Goal: Task Accomplishment & Management: Use online tool/utility

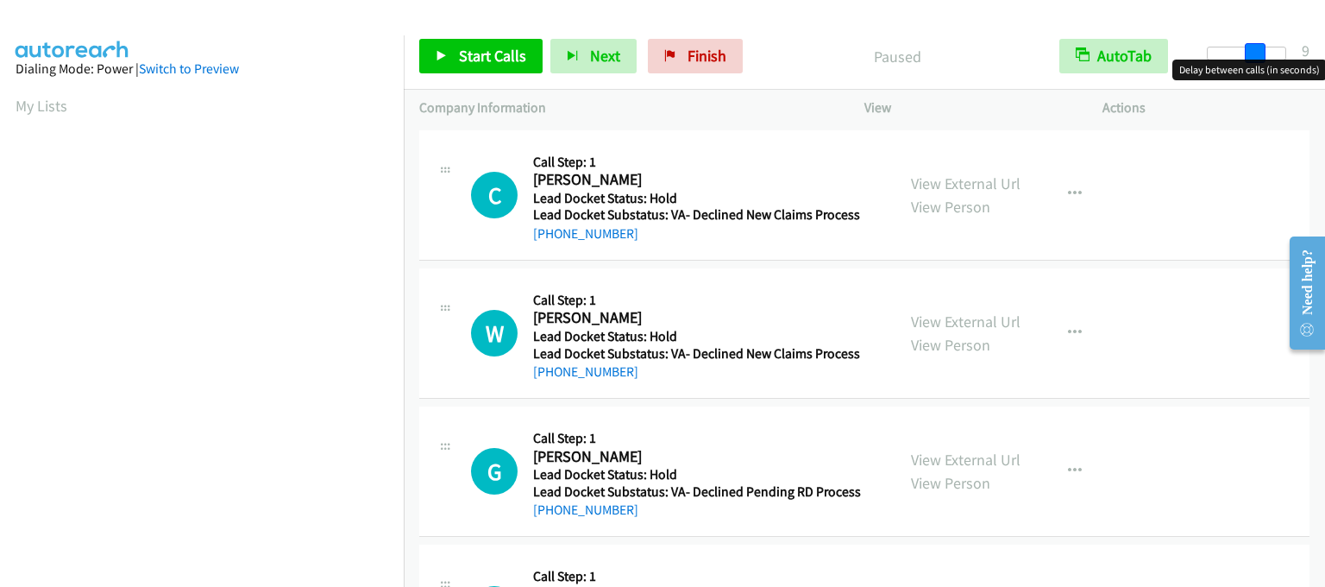
drag, startPoint x: 1204, startPoint y: 51, endPoint x: 1249, endPoint y: 53, distance: 44.9
click at [1249, 53] on span at bounding box center [1255, 53] width 21 height 21
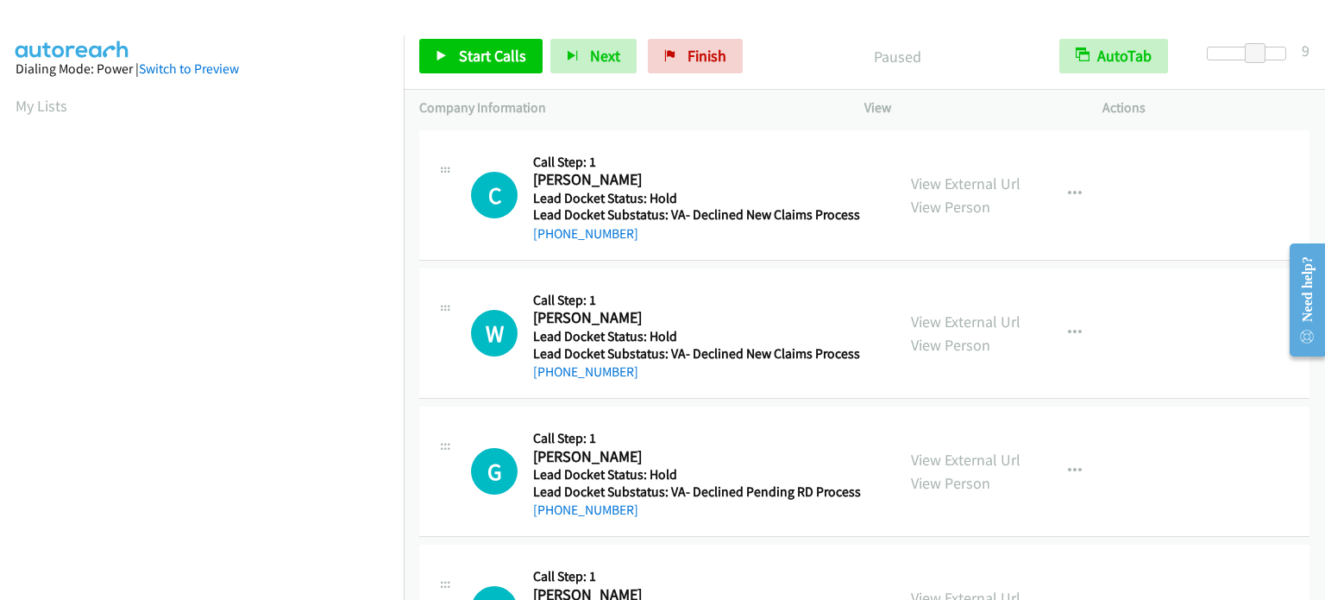
click at [461, 557] on div "M Callback Scheduled Call Step: 1 Michael Mariano Pacific/Honolulu Lead Docket …" at bounding box center [864, 609] width 890 height 130
click at [497, 68] on link "Start Calls" at bounding box center [480, 56] width 123 height 35
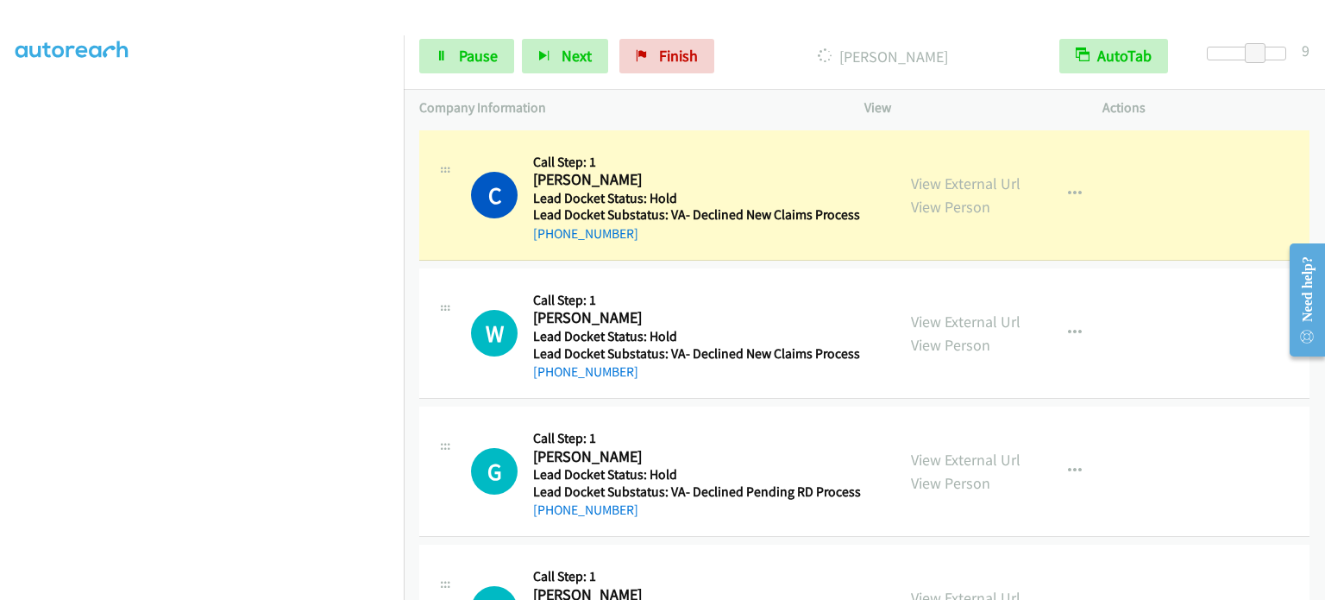
scroll to position [368, 0]
click at [473, 51] on span "Pause" at bounding box center [478, 56] width 39 height 20
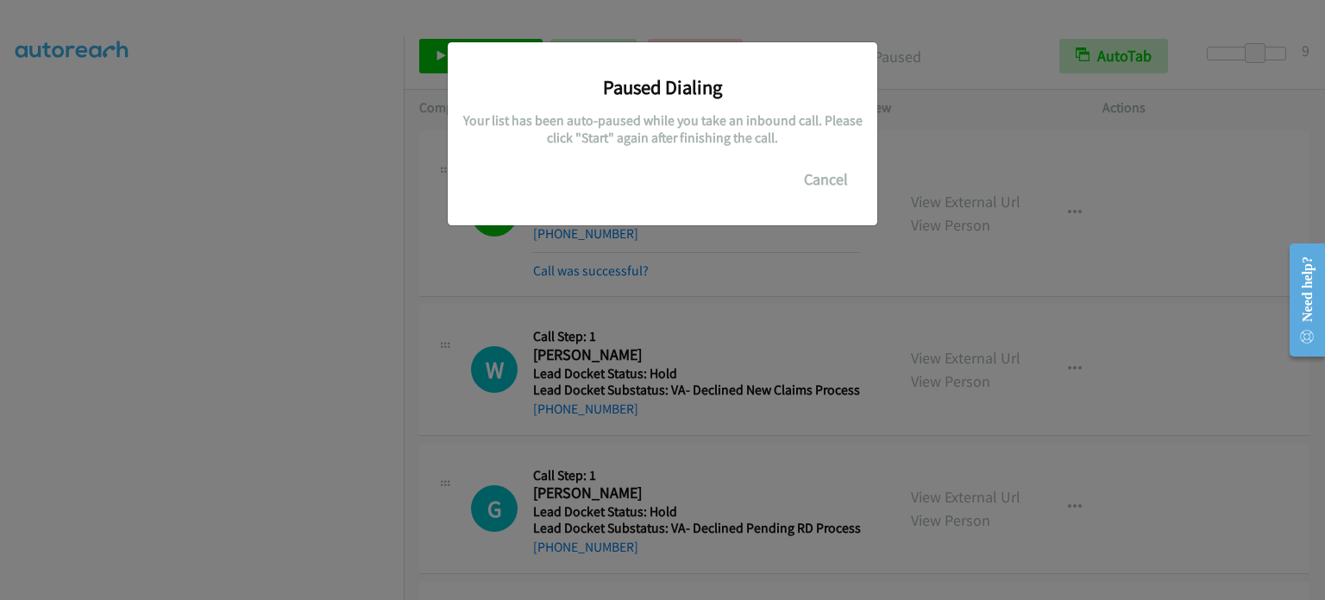
click at [134, 296] on div "Paused Dialing Your list has been auto-paused while you take an inbound call. P…" at bounding box center [662, 308] width 1325 height 584
click at [273, 285] on div "Paused Dialing Your list has been auto-paused while you take an inbound call. P…" at bounding box center [662, 308] width 1325 height 584
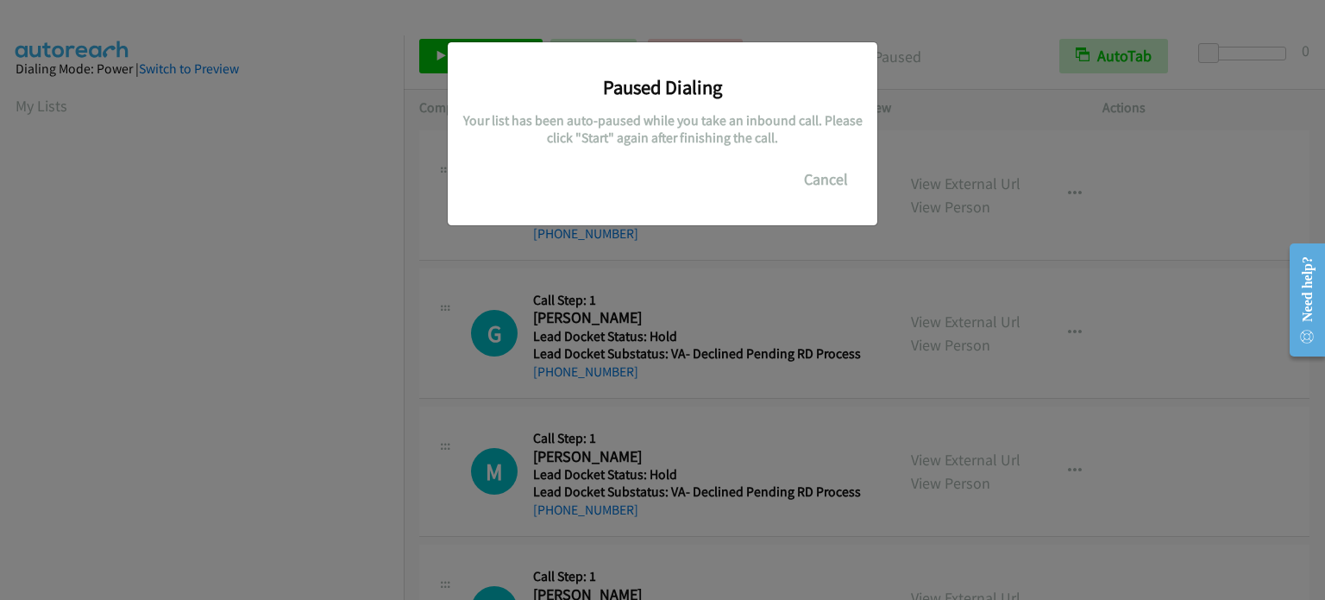
scroll to position [368, 0]
click at [261, 427] on div "Paused Dialing Your list has been auto-paused while you take an inbound call. P…" at bounding box center [662, 308] width 1325 height 584
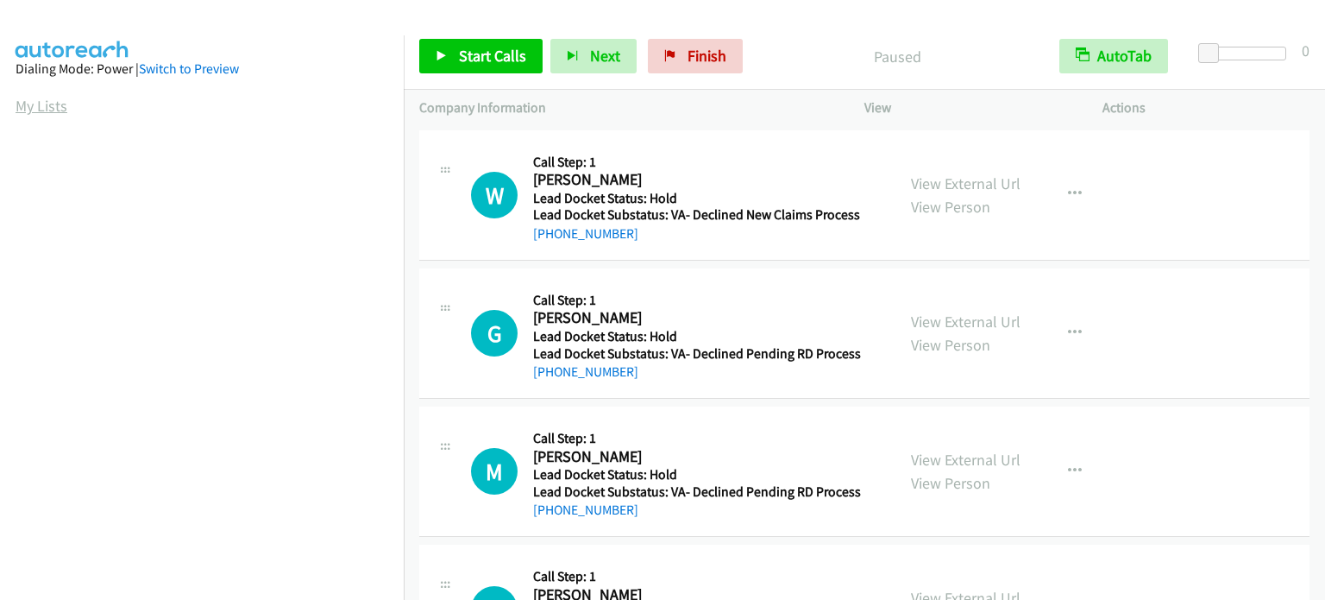
click at [33, 104] on link "My Lists" at bounding box center [42, 106] width 52 height 20
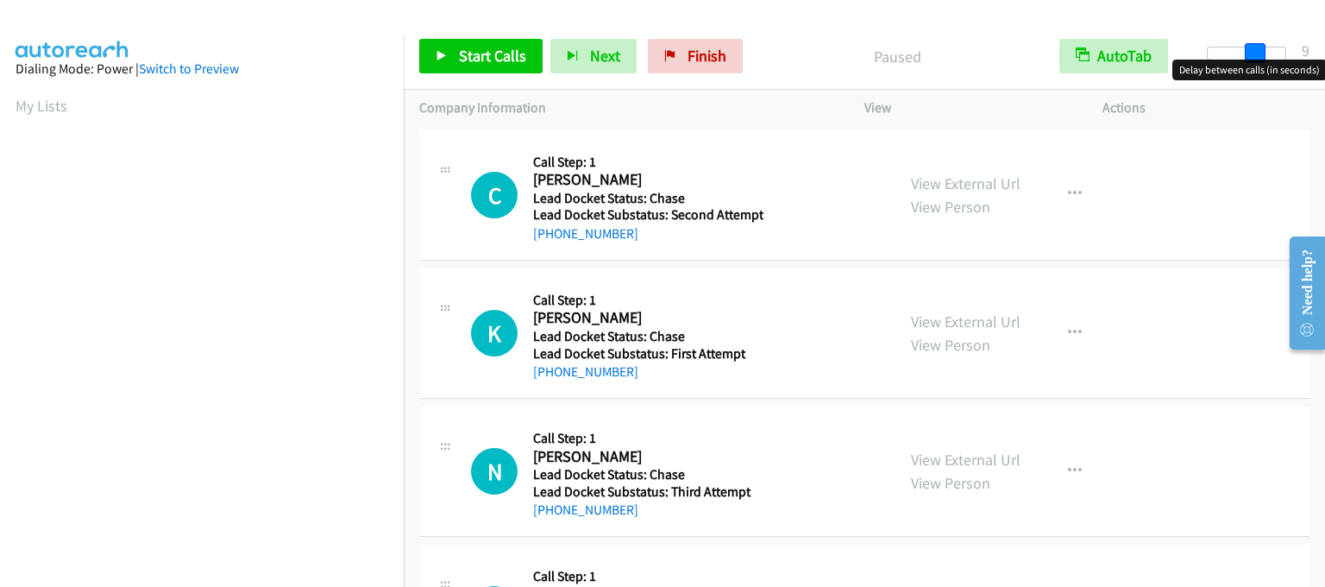
drag, startPoint x: 1206, startPoint y: 54, endPoint x: 1248, endPoint y: 54, distance: 42.3
click at [1248, 54] on span at bounding box center [1255, 53] width 21 height 21
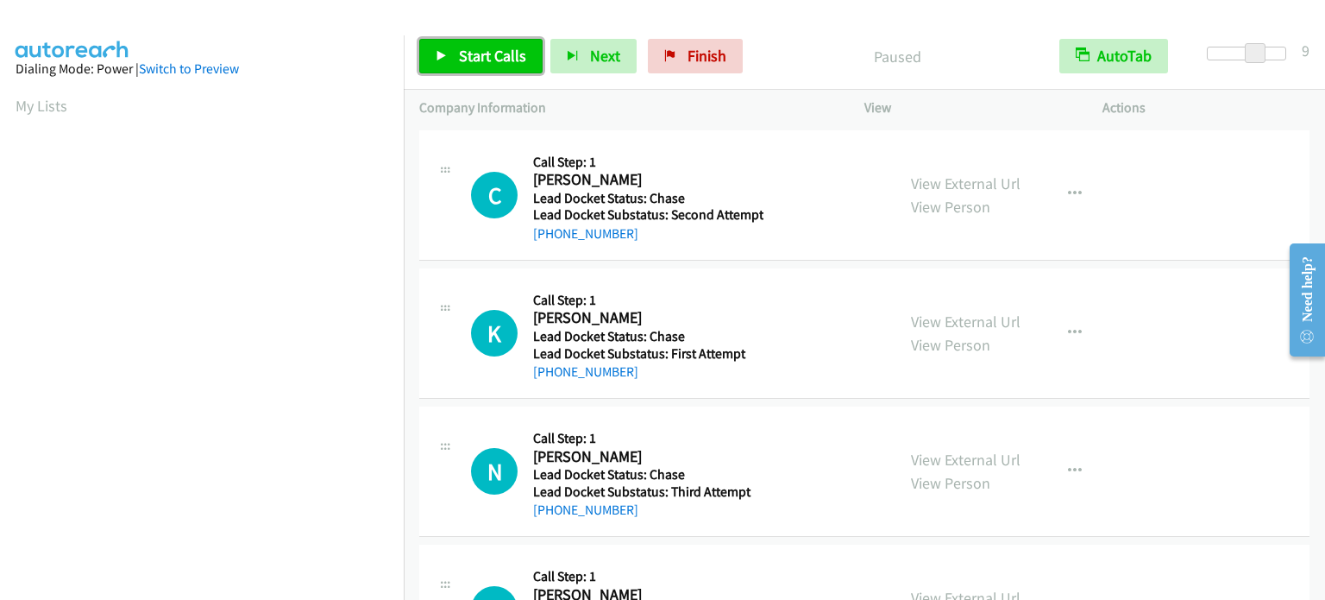
click at [507, 57] on span "Start Calls" at bounding box center [492, 56] width 67 height 20
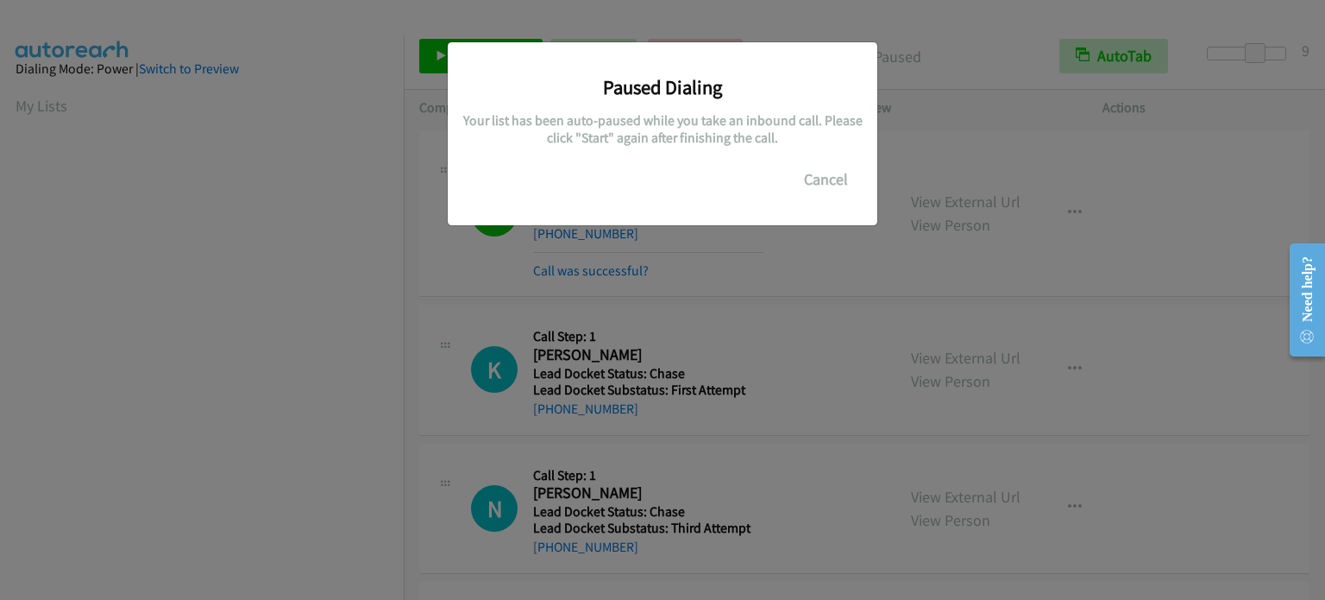
scroll to position [368, 0]
click at [342, 443] on div "Paused Dialing Your list has been auto-paused while you take an inbound call. P…" at bounding box center [662, 308] width 1325 height 584
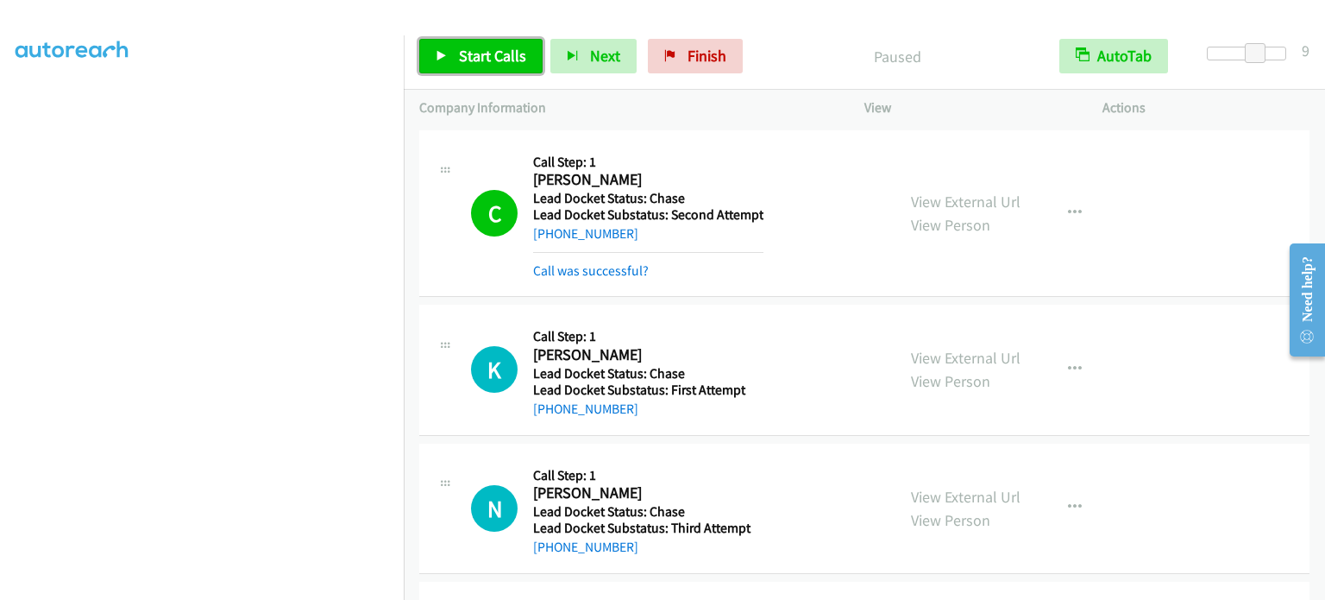
click at [484, 48] on span "Start Calls" at bounding box center [492, 56] width 67 height 20
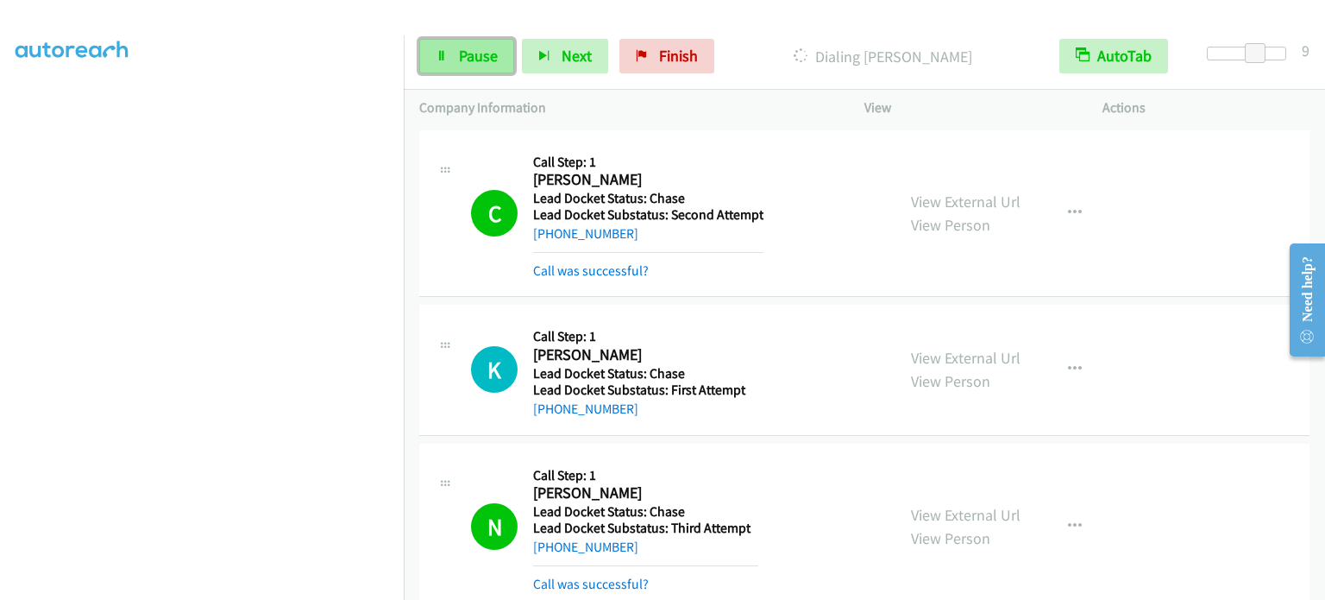
click at [431, 49] on link "Pause" at bounding box center [466, 56] width 95 height 35
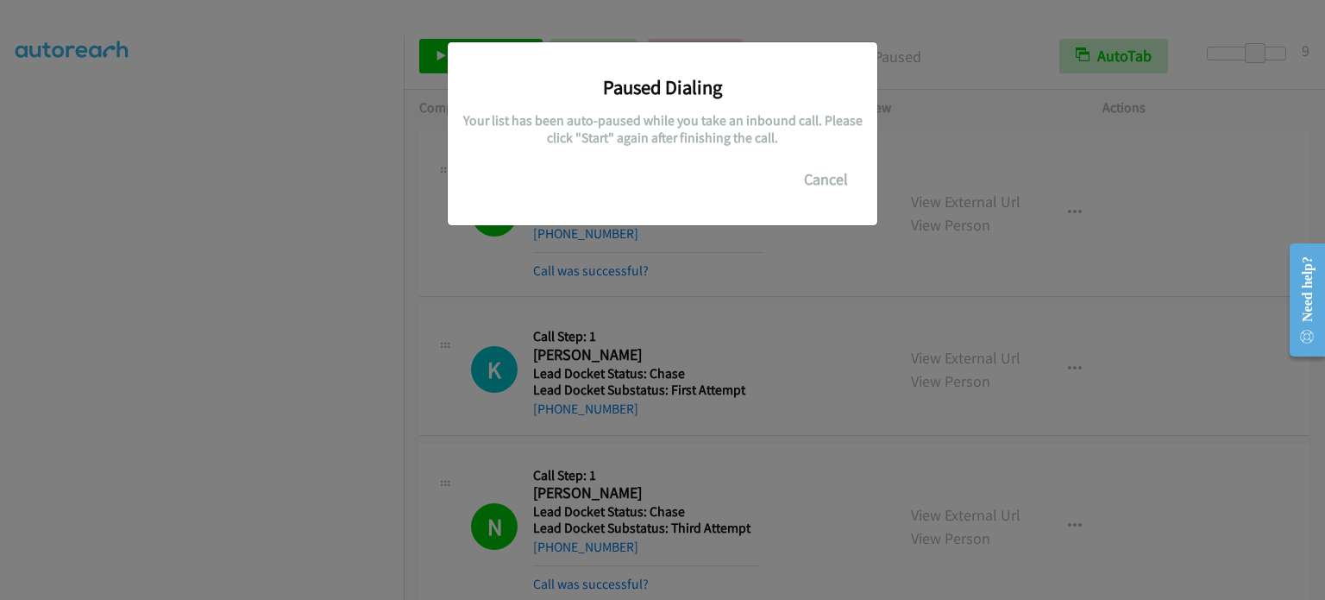
click at [154, 326] on div "Paused Dialing Your list has been auto-paused while you take an inbound call. P…" at bounding box center [662, 308] width 1325 height 584
click at [183, 286] on div "Paused Dialing Your list has been auto-paused while you take an inbound call. P…" at bounding box center [662, 308] width 1325 height 584
drag, startPoint x: 210, startPoint y: 447, endPoint x: 204, endPoint y: 188, distance: 258.9
click at [211, 443] on div "Paused Dialing Your list has been auto-paused while you take an inbound call. P…" at bounding box center [662, 308] width 1325 height 584
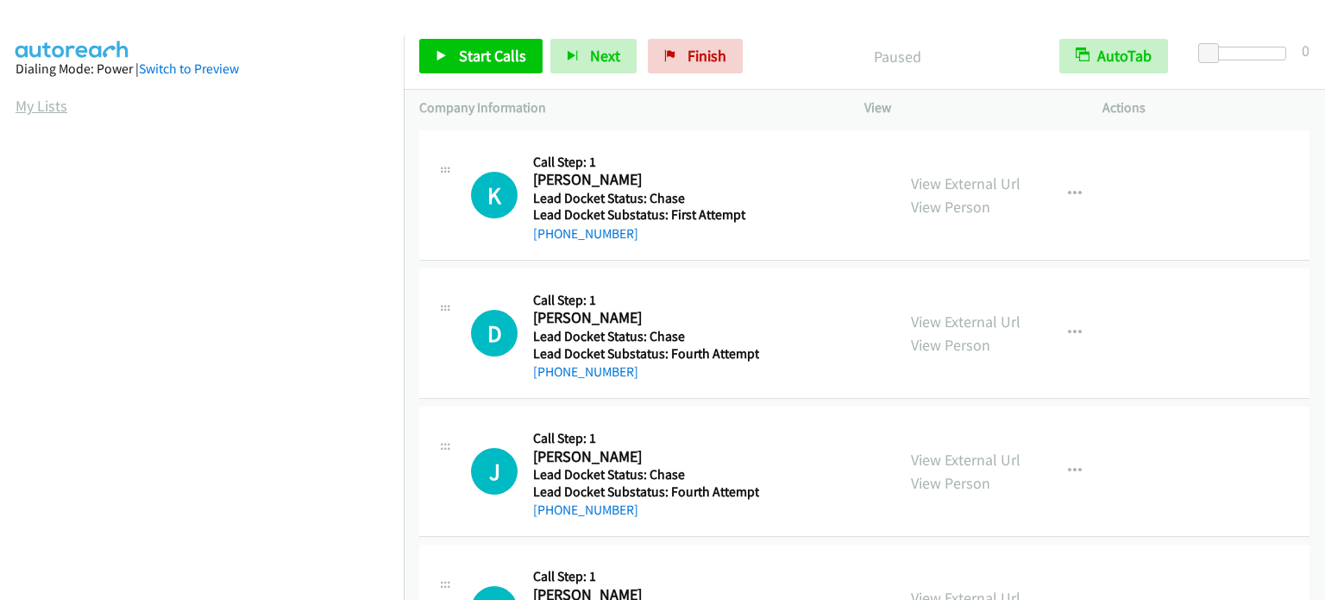
click at [38, 108] on link "My Lists" at bounding box center [42, 106] width 52 height 20
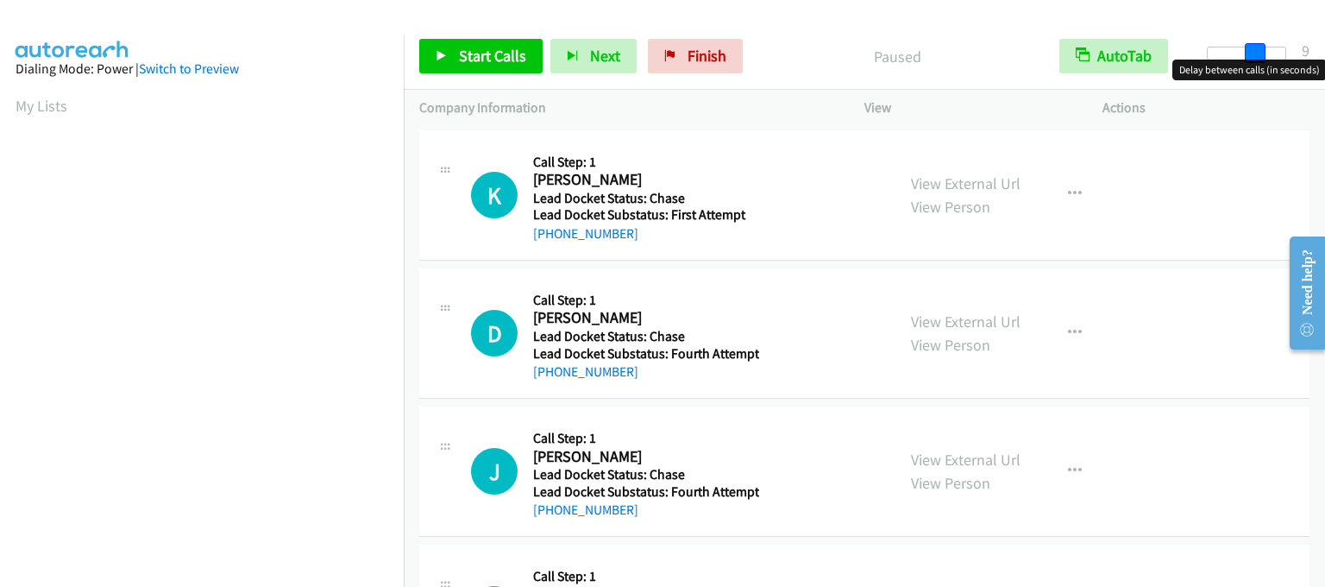
drag, startPoint x: 1211, startPoint y: 54, endPoint x: 1253, endPoint y: 54, distance: 41.4
click at [1253, 54] on span at bounding box center [1255, 53] width 21 height 21
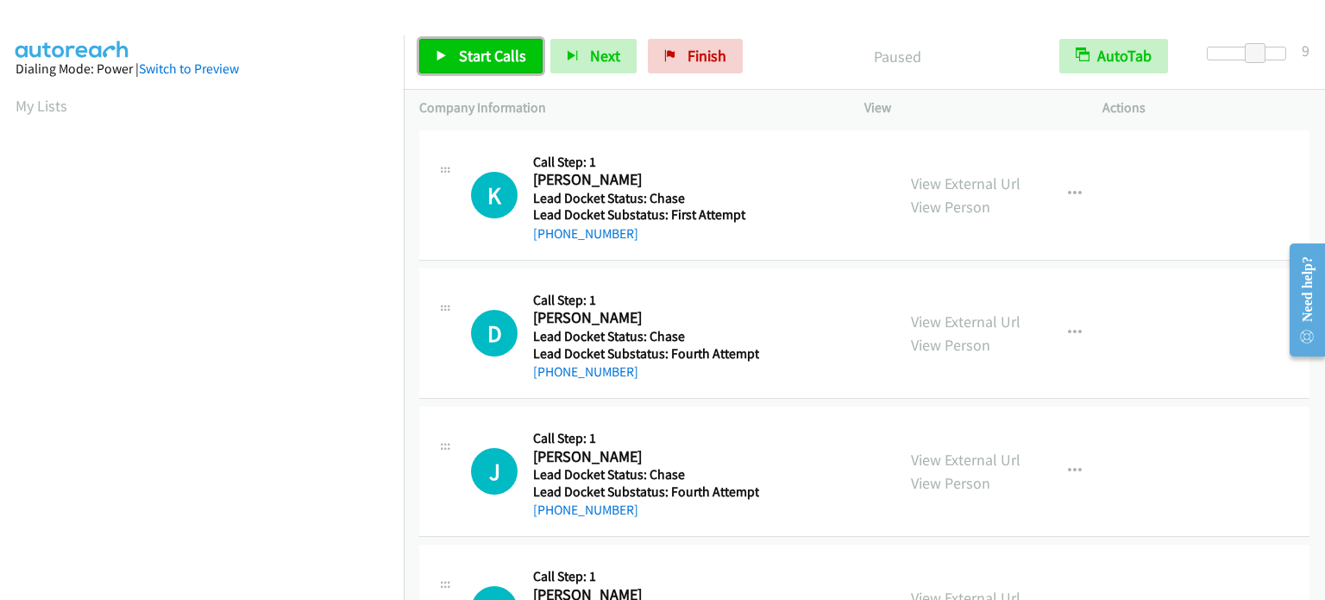
click at [471, 43] on link "Start Calls" at bounding box center [480, 56] width 123 height 35
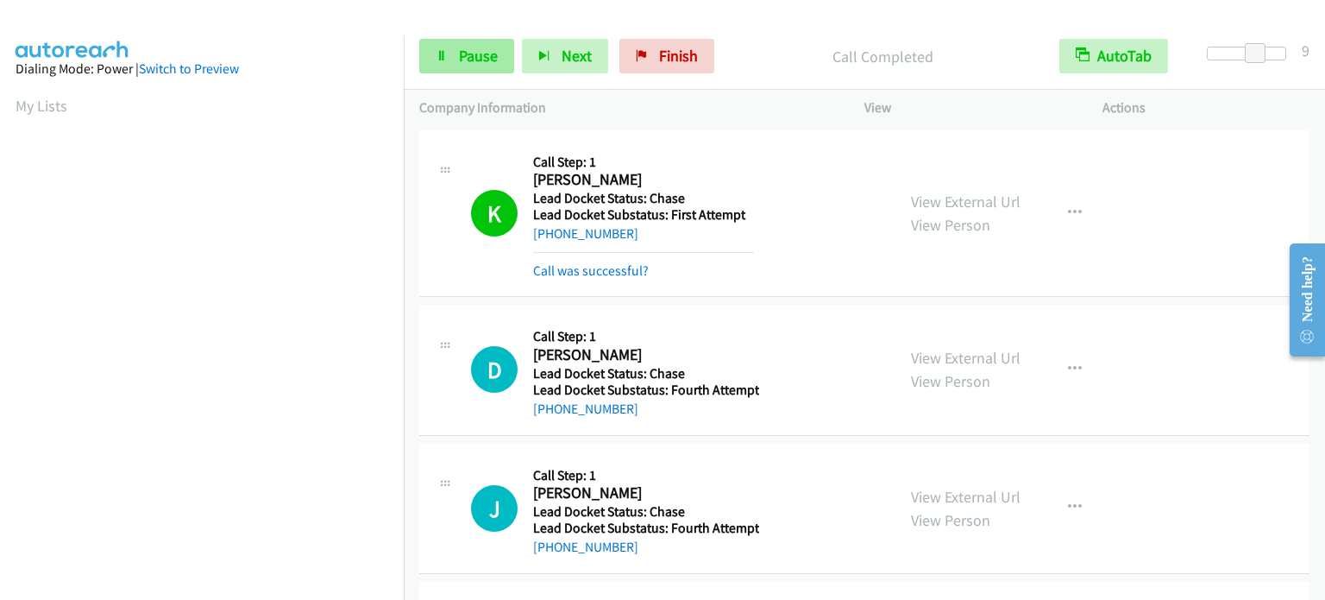
scroll to position [368, 0]
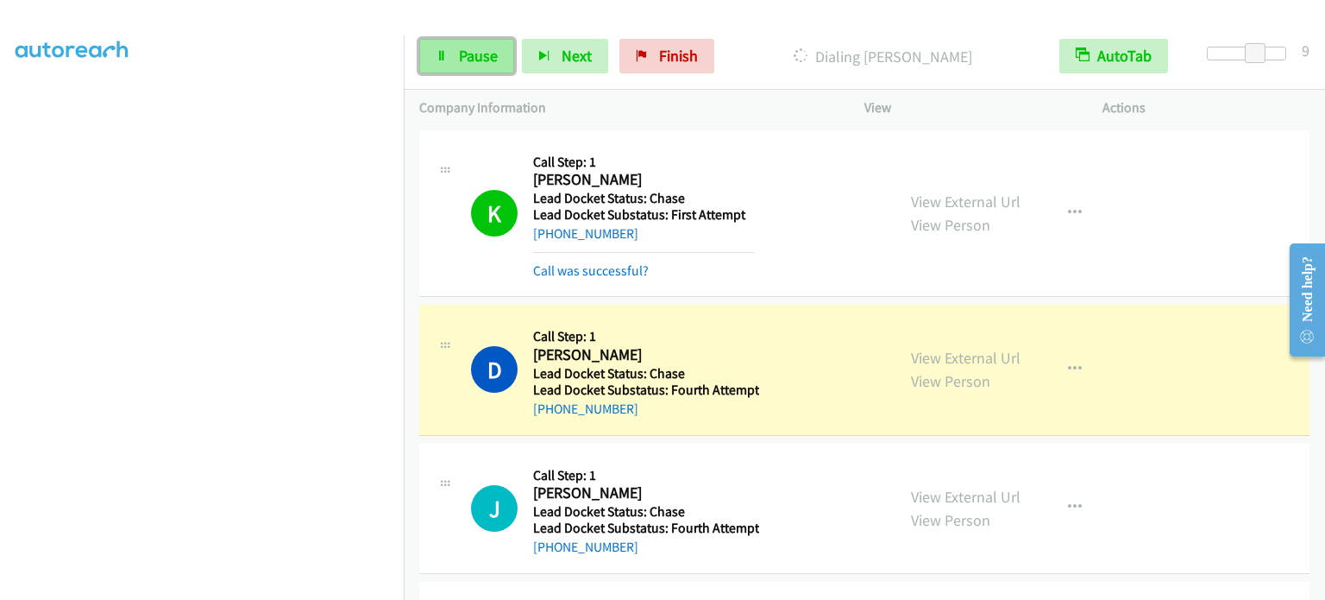
click at [481, 58] on span "Pause" at bounding box center [478, 56] width 39 height 20
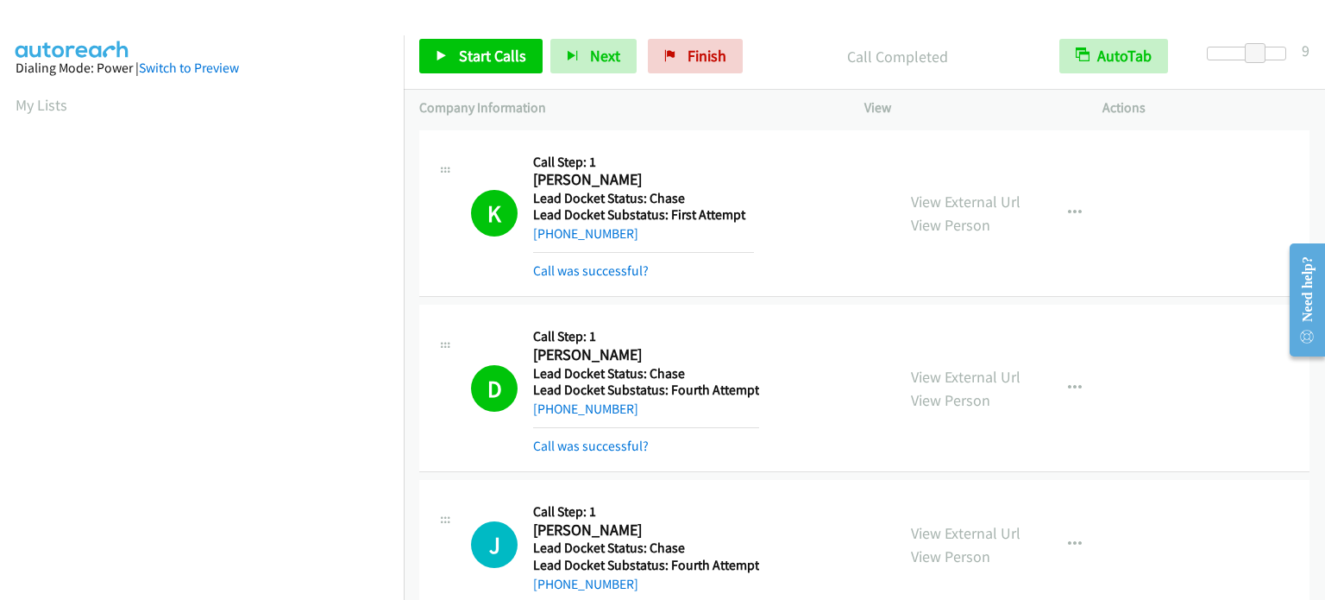
scroll to position [0, 0]
click at [45, 110] on link "My Lists" at bounding box center [42, 106] width 52 height 20
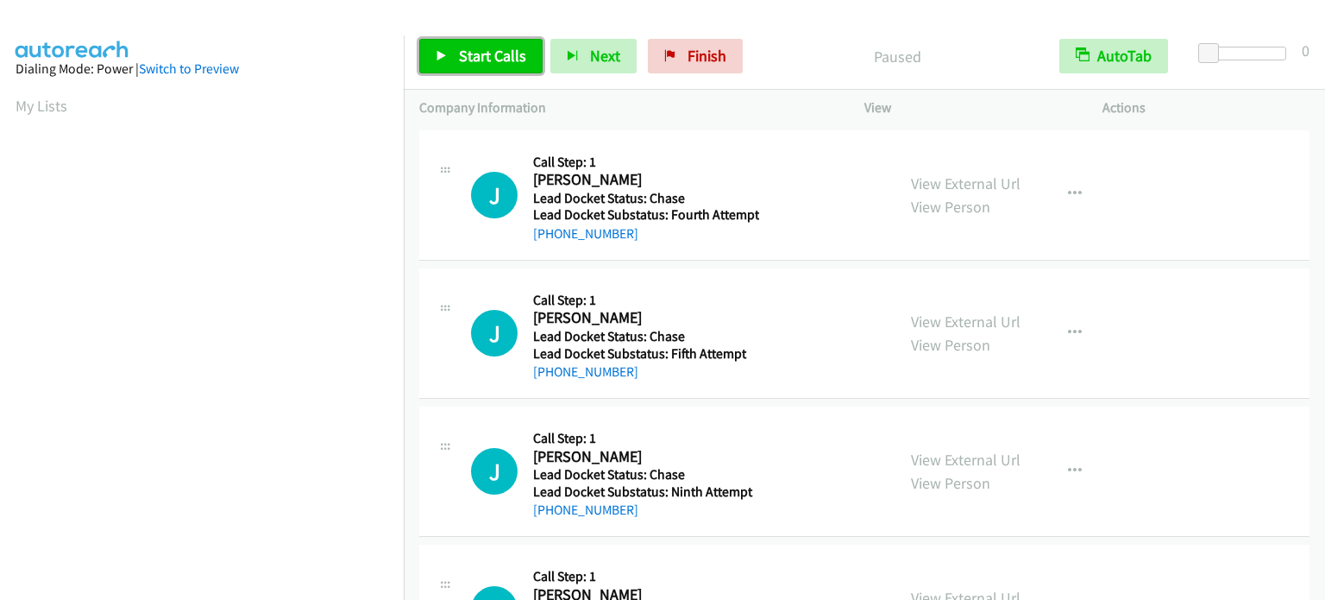
click at [462, 51] on span "Start Calls" at bounding box center [492, 56] width 67 height 20
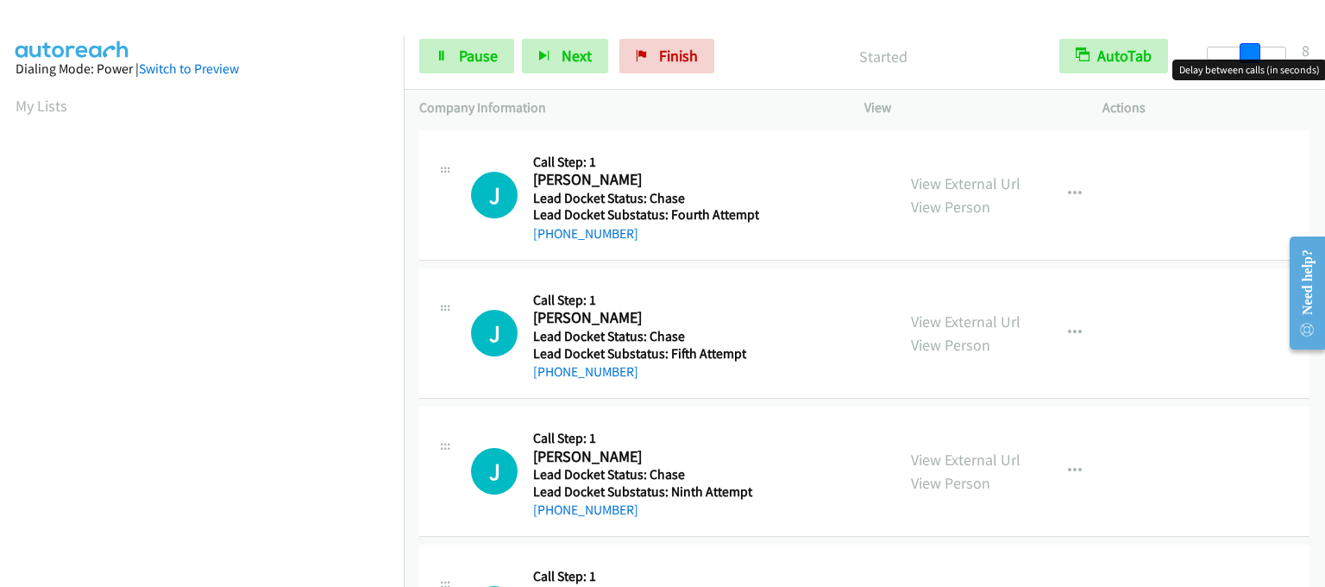
drag, startPoint x: 1203, startPoint y: 50, endPoint x: 1242, endPoint y: 55, distance: 40.0
click at [1242, 55] on span at bounding box center [1250, 53] width 21 height 21
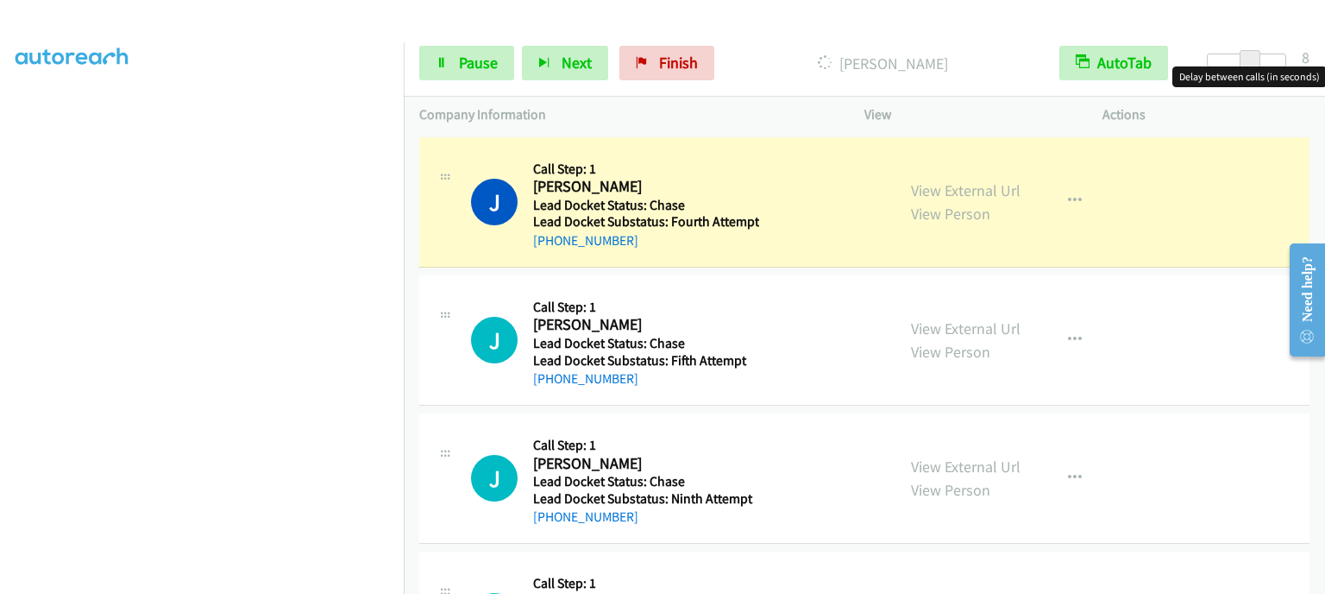
scroll to position [368, 0]
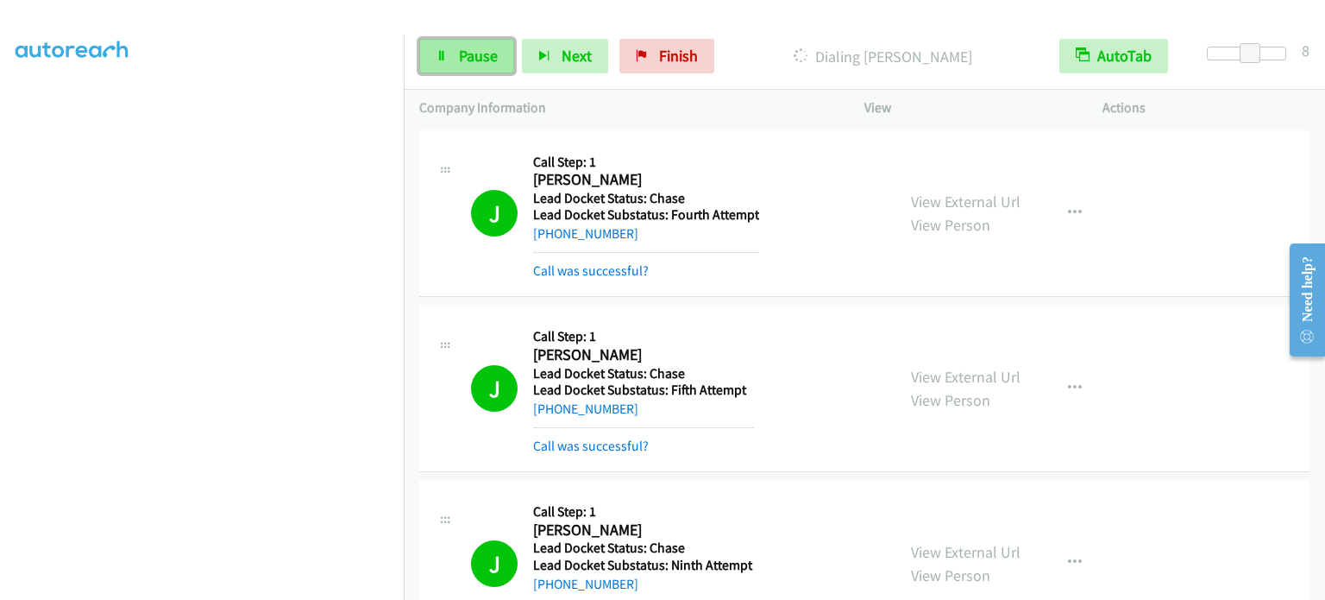
click at [469, 51] on span "Pause" at bounding box center [478, 56] width 39 height 20
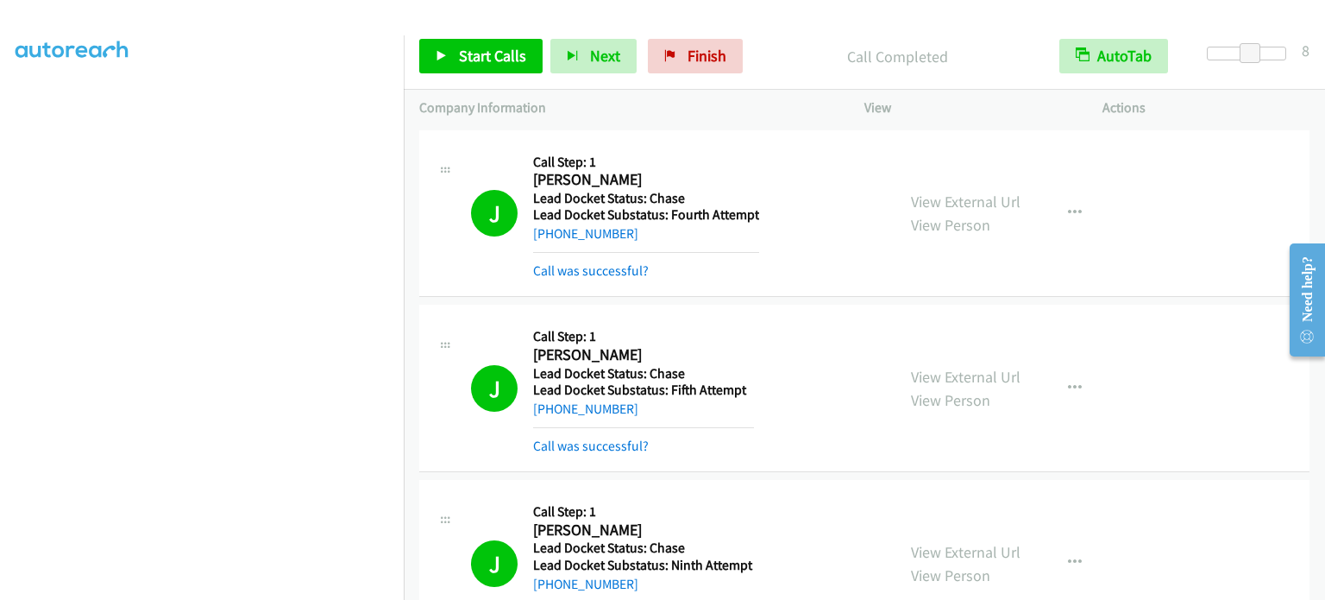
scroll to position [0, 0]
click at [21, 103] on link "My Lists" at bounding box center [42, 106] width 52 height 20
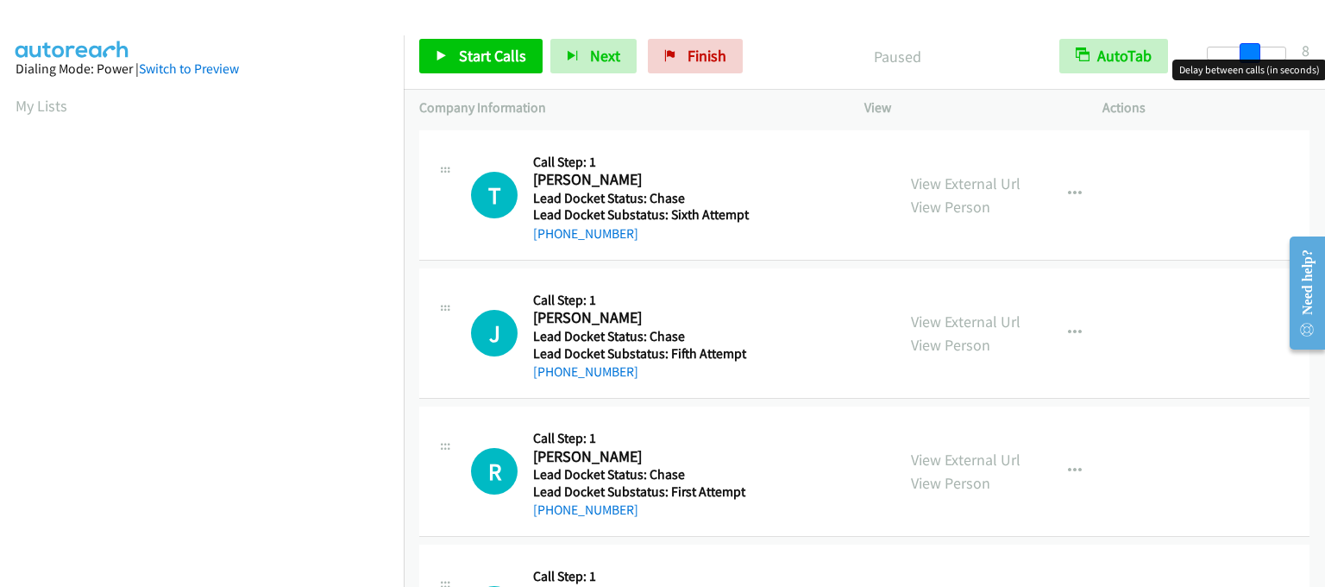
drag, startPoint x: 1214, startPoint y: 53, endPoint x: 1256, endPoint y: 53, distance: 42.3
click at [1256, 53] on span at bounding box center [1250, 53] width 21 height 21
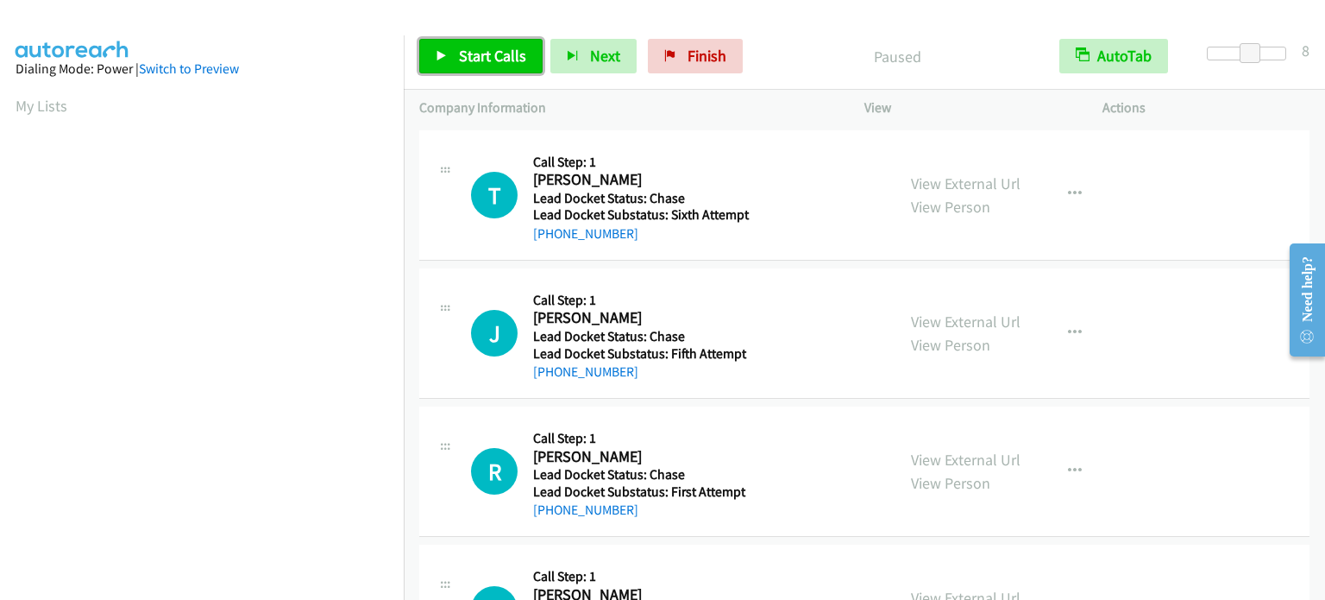
click at [472, 54] on span "Start Calls" at bounding box center [492, 56] width 67 height 20
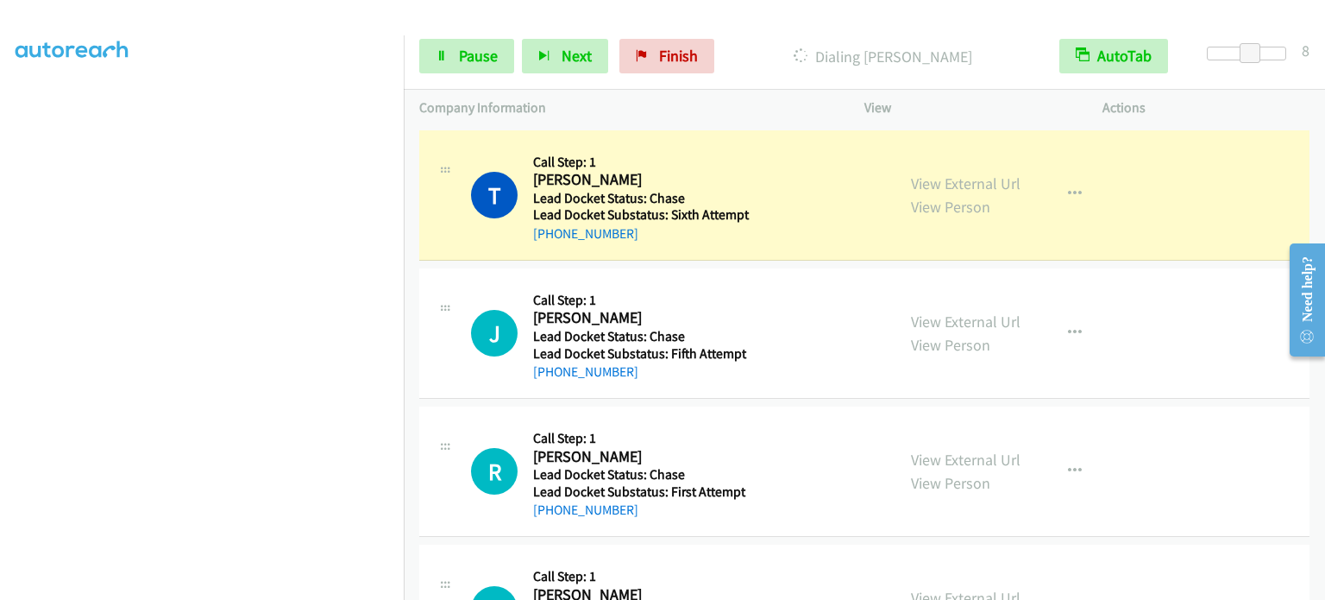
scroll to position [368, 0]
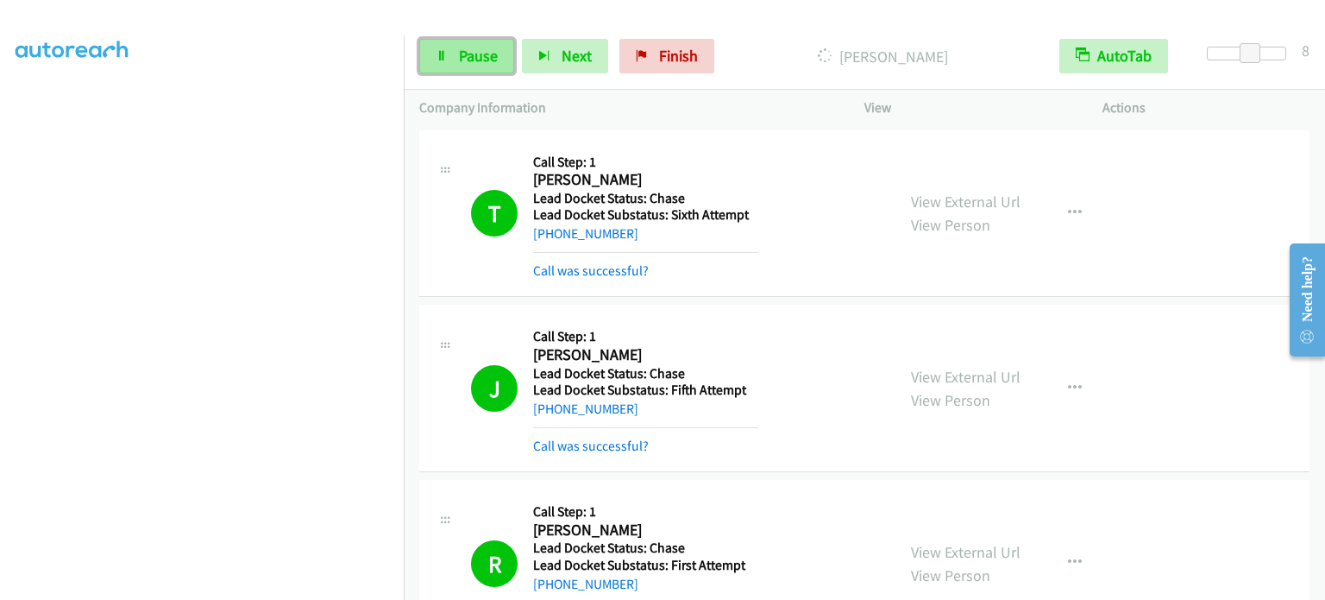
click at [466, 60] on span "Pause" at bounding box center [478, 56] width 39 height 20
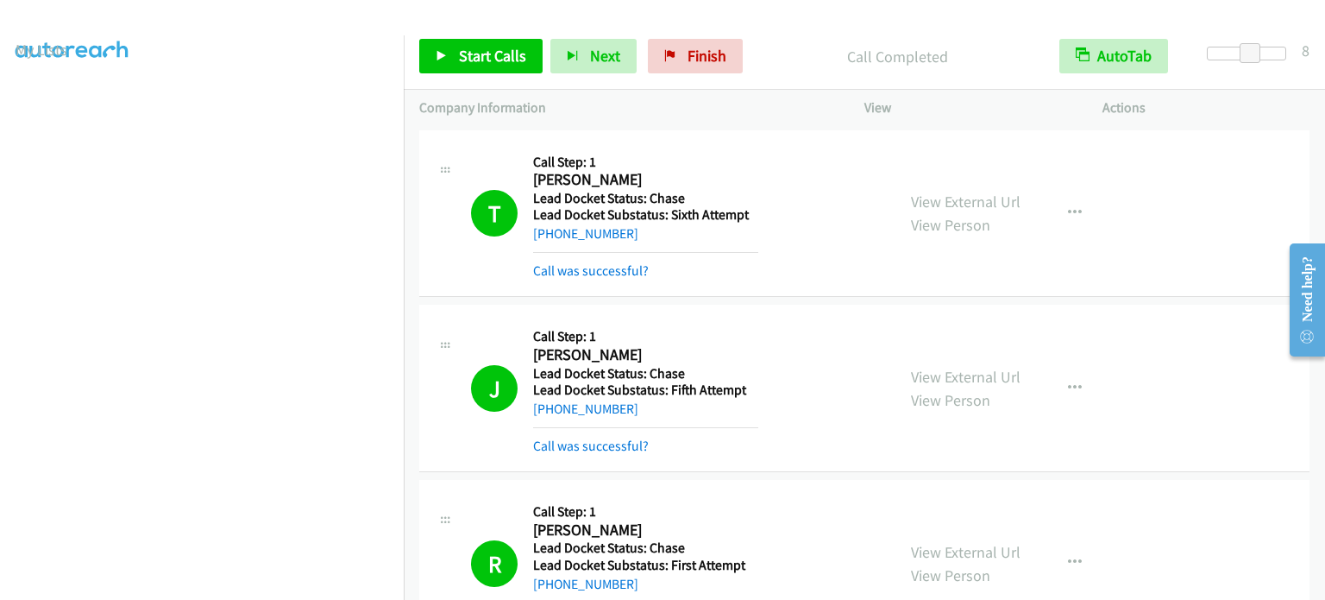
scroll to position [0, 0]
click at [31, 98] on link "My Lists" at bounding box center [42, 106] width 52 height 20
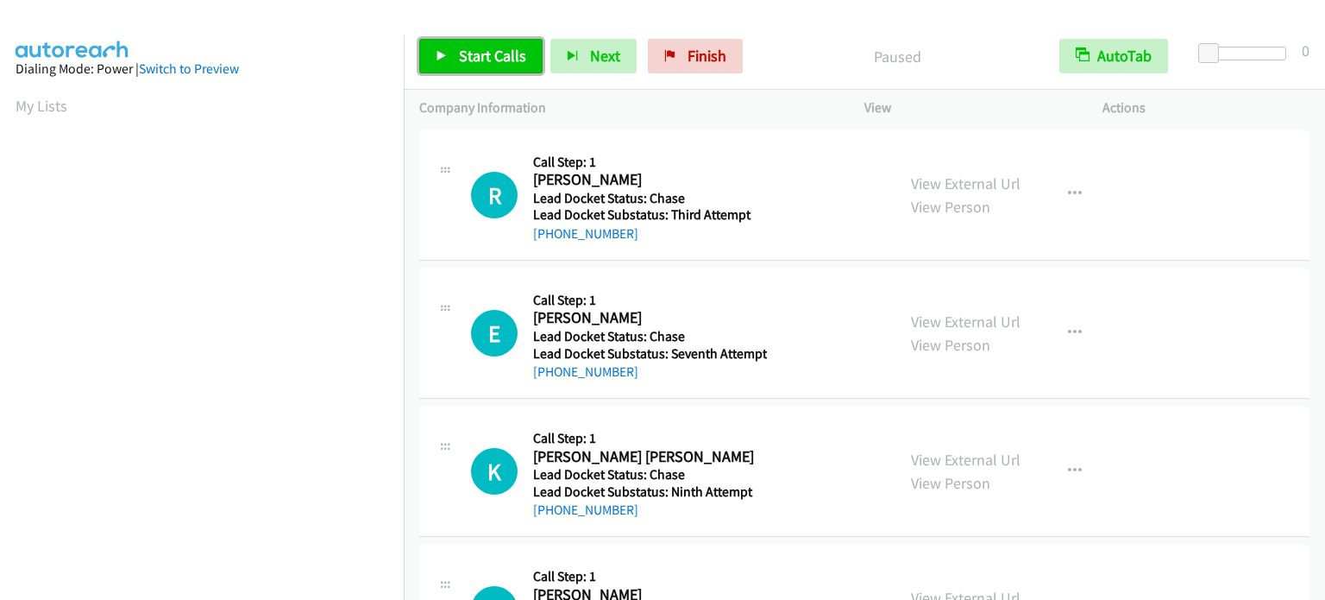
click at [493, 60] on span "Start Calls" at bounding box center [492, 56] width 67 height 20
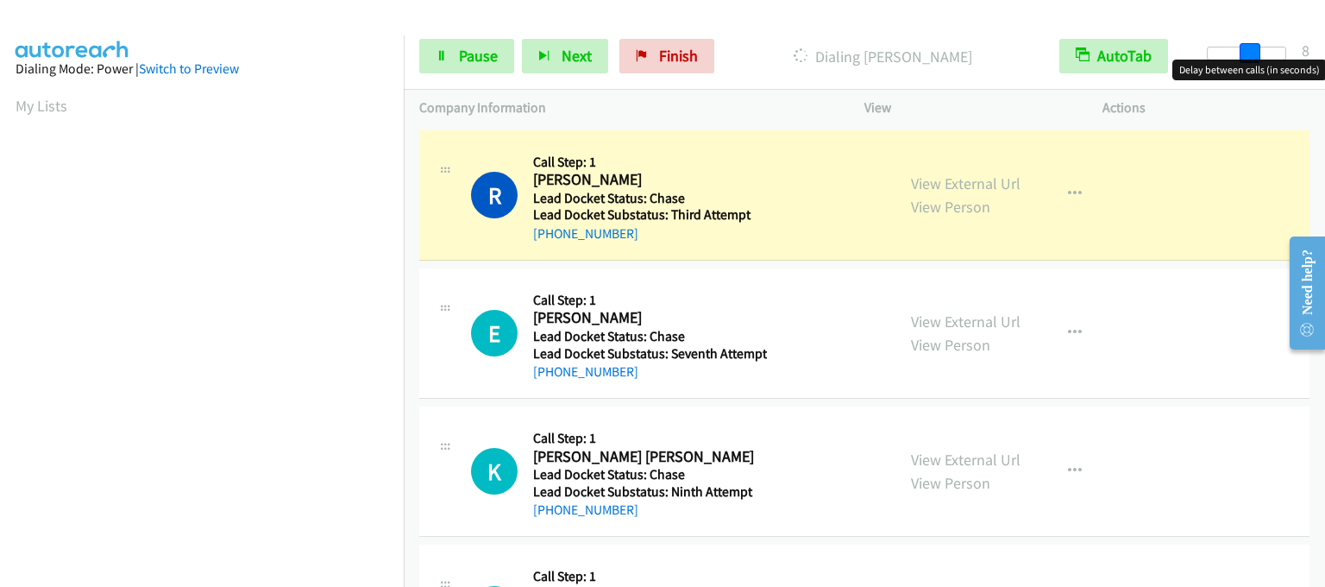
drag, startPoint x: 1213, startPoint y: 49, endPoint x: 1252, endPoint y: 53, distance: 39.0
click at [1252, 53] on span at bounding box center [1250, 53] width 21 height 21
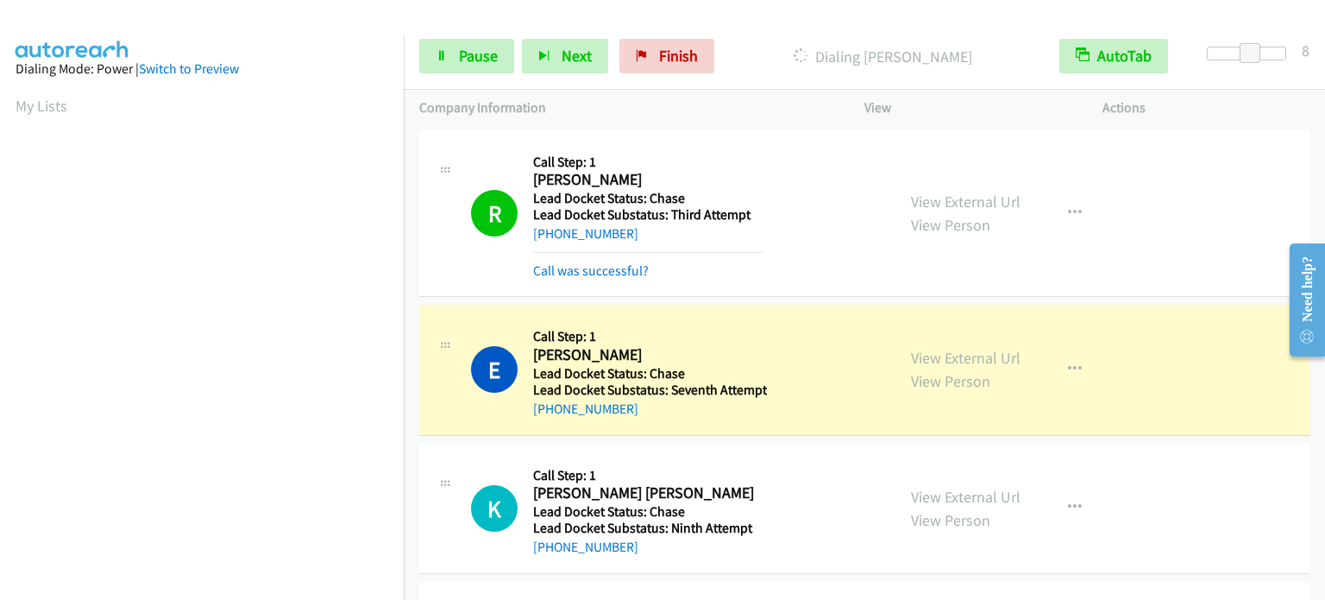
scroll to position [368, 0]
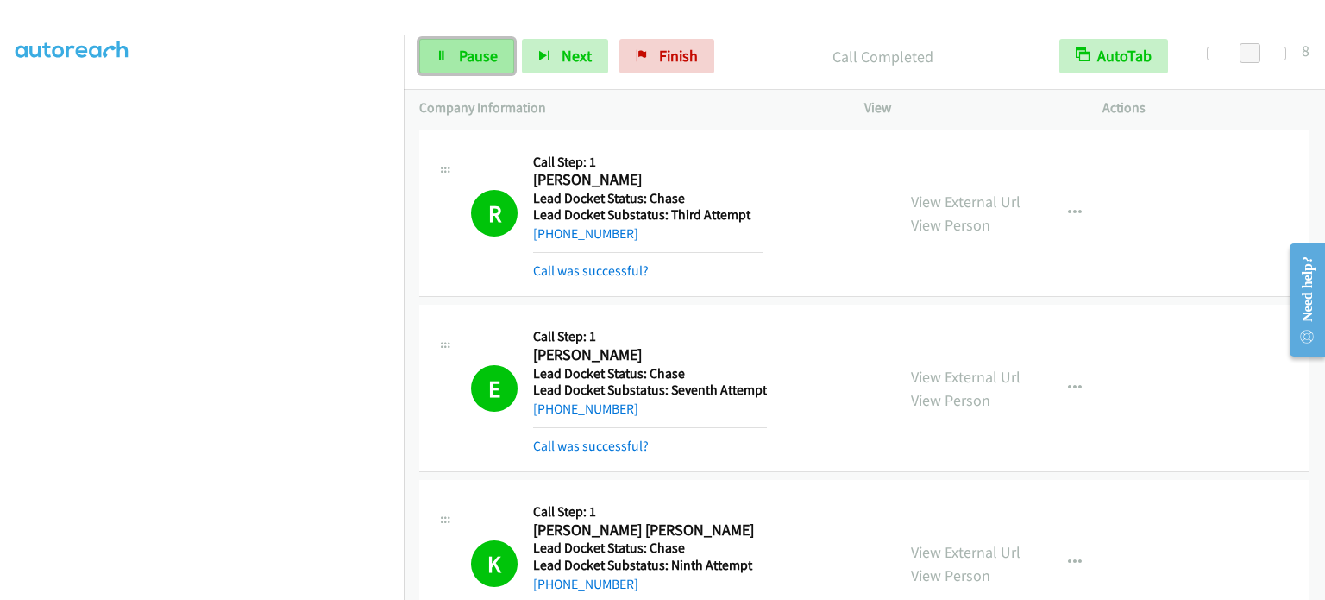
click at [480, 60] on span "Pause" at bounding box center [478, 56] width 39 height 20
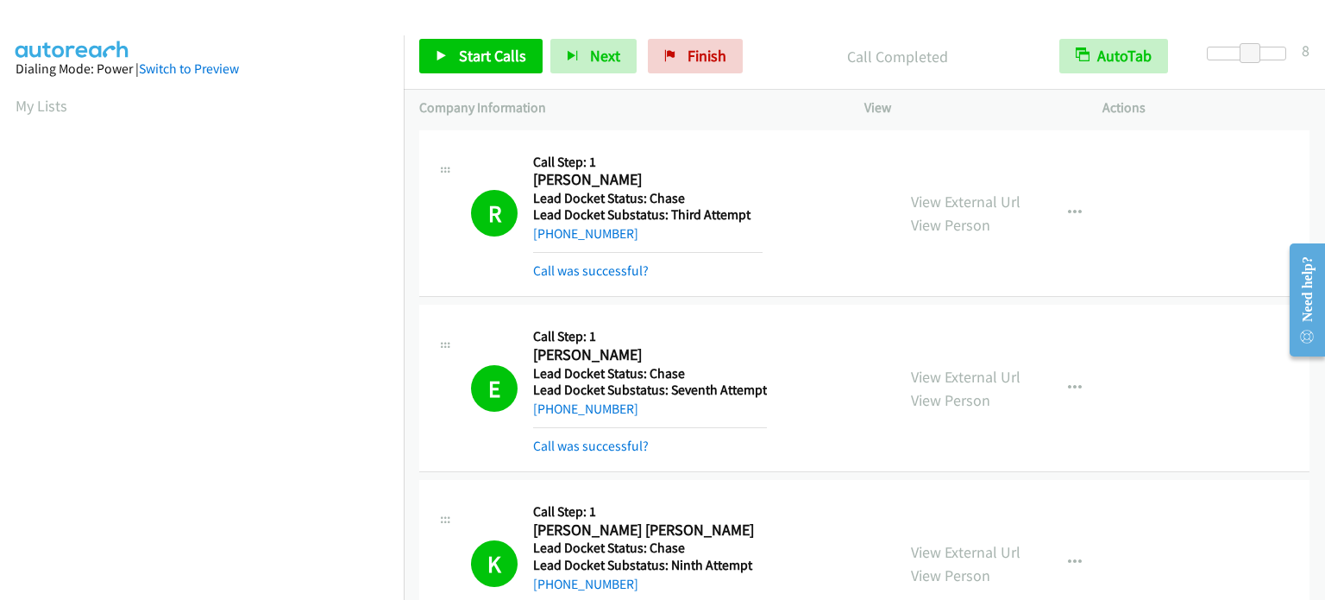
scroll to position [0, 0]
click at [35, 96] on link "My Lists" at bounding box center [42, 106] width 52 height 20
